Goal: Task Accomplishment & Management: Use online tool/utility

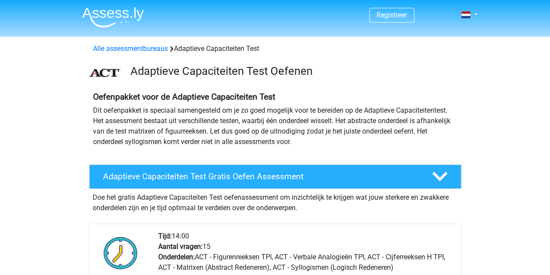
scroll to position [44, 0]
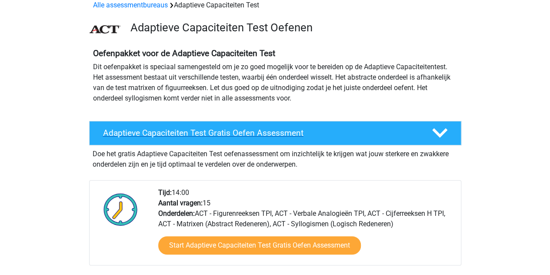
click at [436, 131] on polygon at bounding box center [440, 133] width 15 height 10
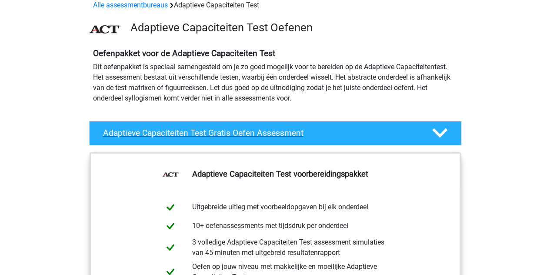
click at [444, 136] on icon at bounding box center [440, 132] width 15 height 15
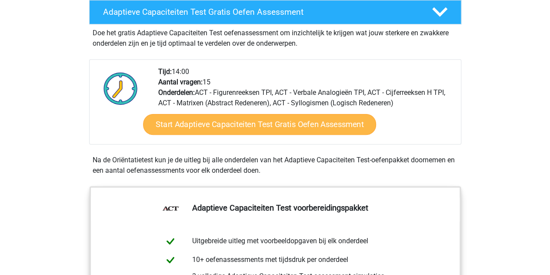
scroll to position [218, 0]
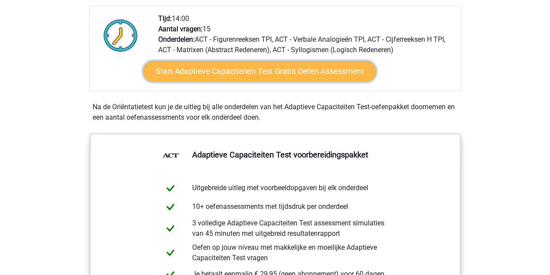
click at [243, 67] on link "Start Adaptieve Capaciteiten Test Gratis Oefen Assessment" at bounding box center [259, 71] width 233 height 21
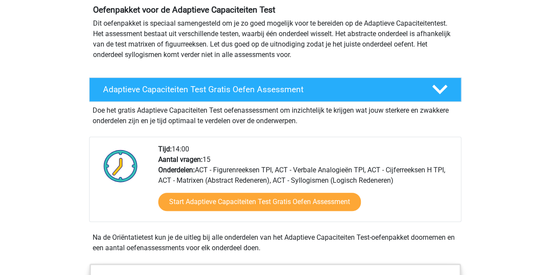
scroll to position [0, 0]
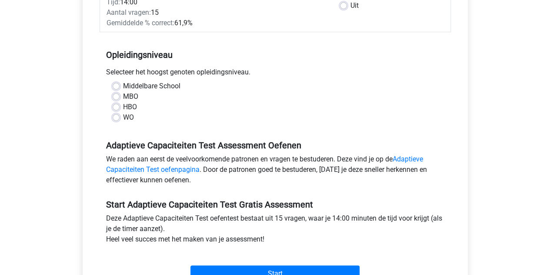
scroll to position [174, 0]
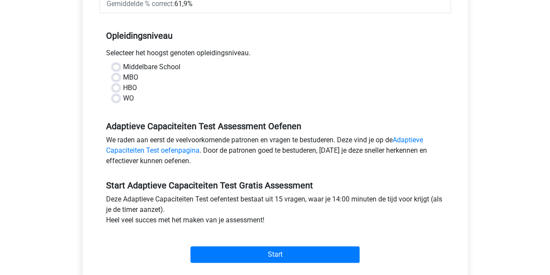
click at [123, 64] on label "Middelbare School" at bounding box center [151, 67] width 57 height 10
click at [119, 64] on input "Middelbare School" at bounding box center [116, 66] width 7 height 9
radio input "true"
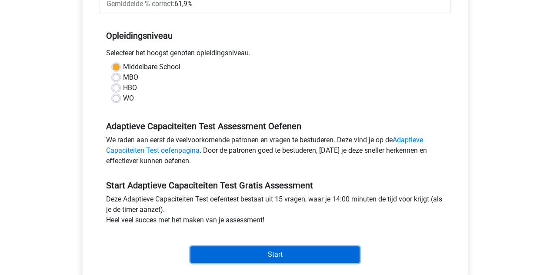
click at [276, 250] on input "Start" at bounding box center [275, 254] width 169 height 17
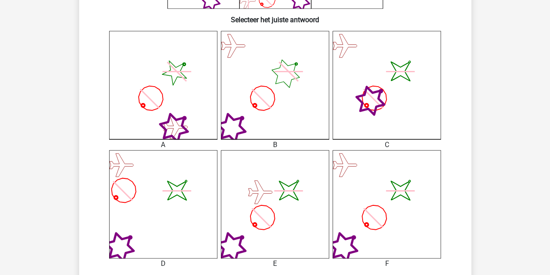
scroll to position [218, 0]
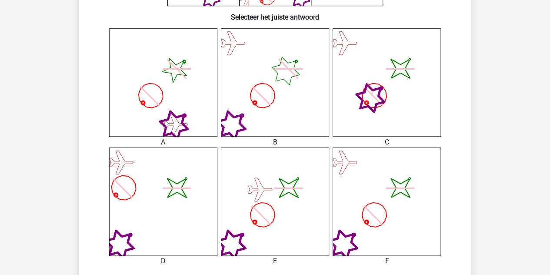
click at [274, 82] on icon at bounding box center [275, 82] width 108 height 108
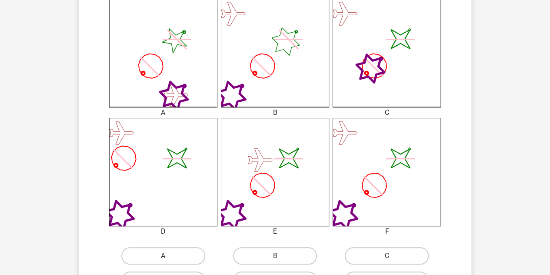
scroll to position [261, 0]
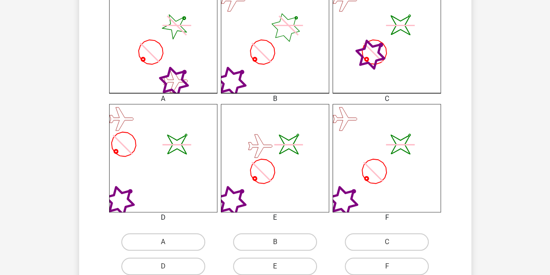
click at [278, 70] on icon at bounding box center [275, 39] width 108 height 108
click at [292, 238] on label "B" at bounding box center [275, 241] width 84 height 17
click at [281, 242] on input "B" at bounding box center [278, 245] width 6 height 6
radio input "true"
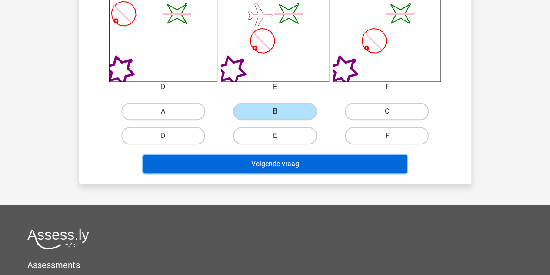
click at [301, 164] on button "Volgende vraag" at bounding box center [275, 164] width 263 height 18
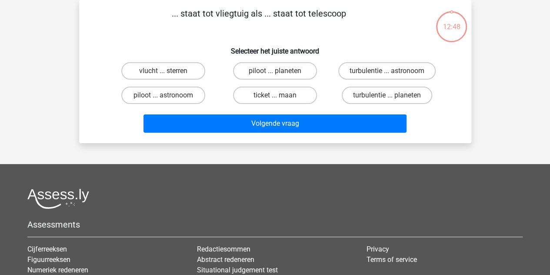
scroll to position [0, 0]
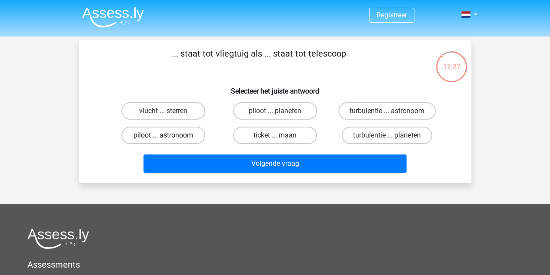
click at [188, 134] on label "piloot ... astronoom" at bounding box center [163, 135] width 84 height 17
click at [169, 135] on input "piloot ... astronoom" at bounding box center [166, 138] width 6 height 6
radio input "true"
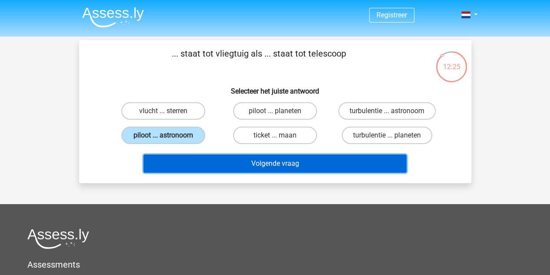
click at [314, 166] on button "Volgende vraag" at bounding box center [275, 163] width 263 height 18
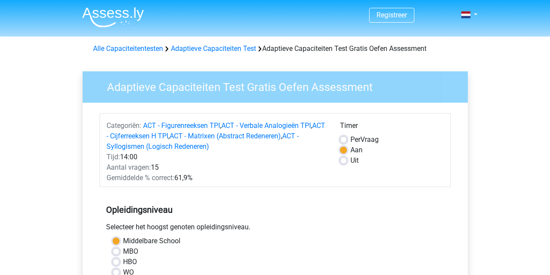
scroll to position [174, 0]
